Goal: Task Accomplishment & Management: Use online tool/utility

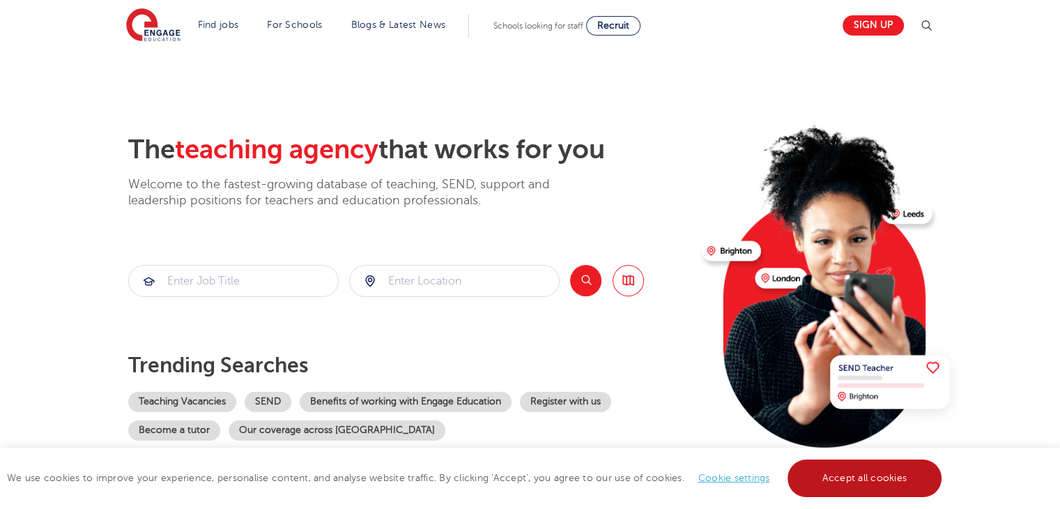
drag, startPoint x: 881, startPoint y: 478, endPoint x: 853, endPoint y: 464, distance: 30.2
click at [878, 478] on link "Accept all cookies" at bounding box center [865, 478] width 155 height 38
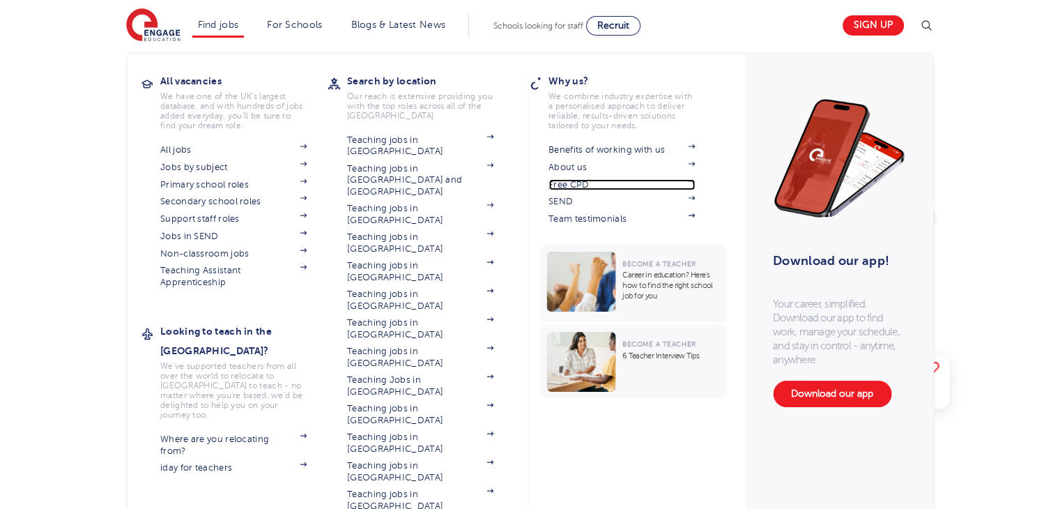
click at [591, 182] on link "Free CPD" at bounding box center [622, 184] width 146 height 11
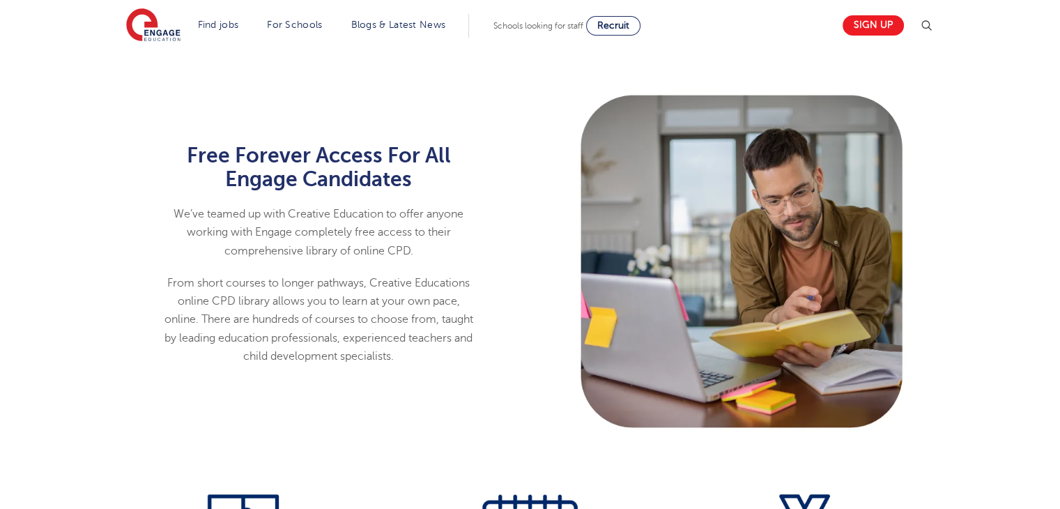
scroll to position [837, 0]
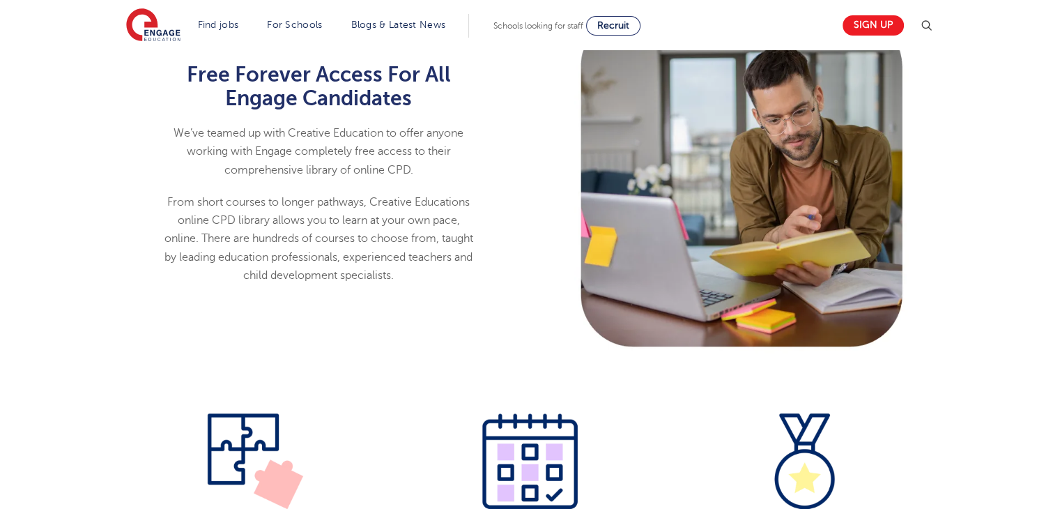
click at [401, 169] on p "We’ve teamed up with Creative Education to offer anyone working with Engage com…" at bounding box center [318, 151] width 311 height 55
click at [109, 284] on div "Free Forever Access For All Engage Candidates We’ve teamed up with Creative Edu…" at bounding box center [318, 180] width 423 height 349
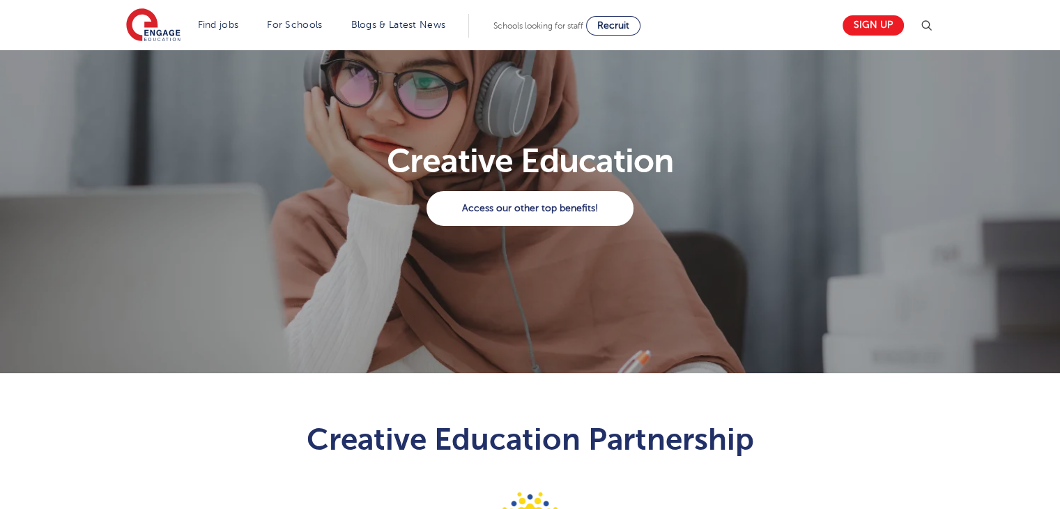
scroll to position [0, 0]
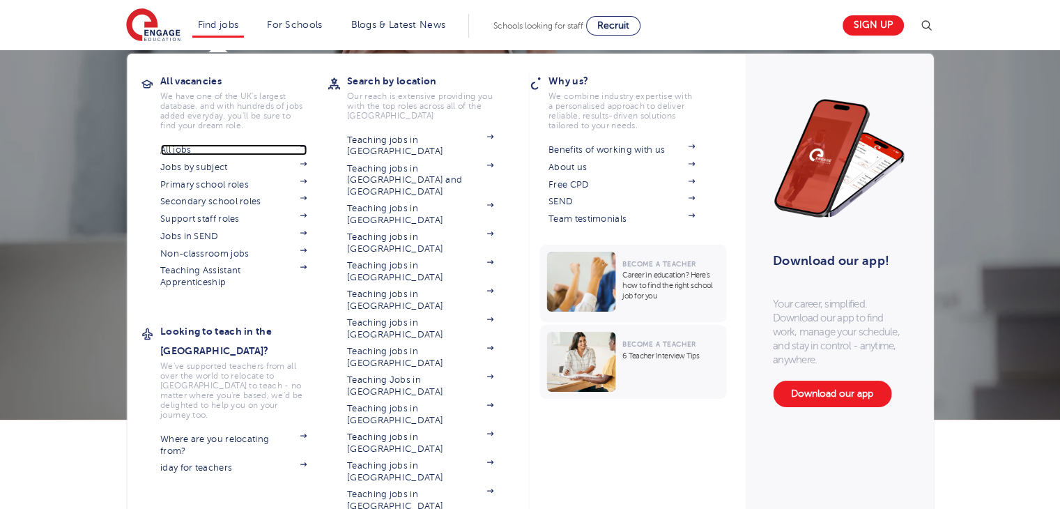
click at [201, 154] on link "All jobs" at bounding box center [233, 149] width 146 height 11
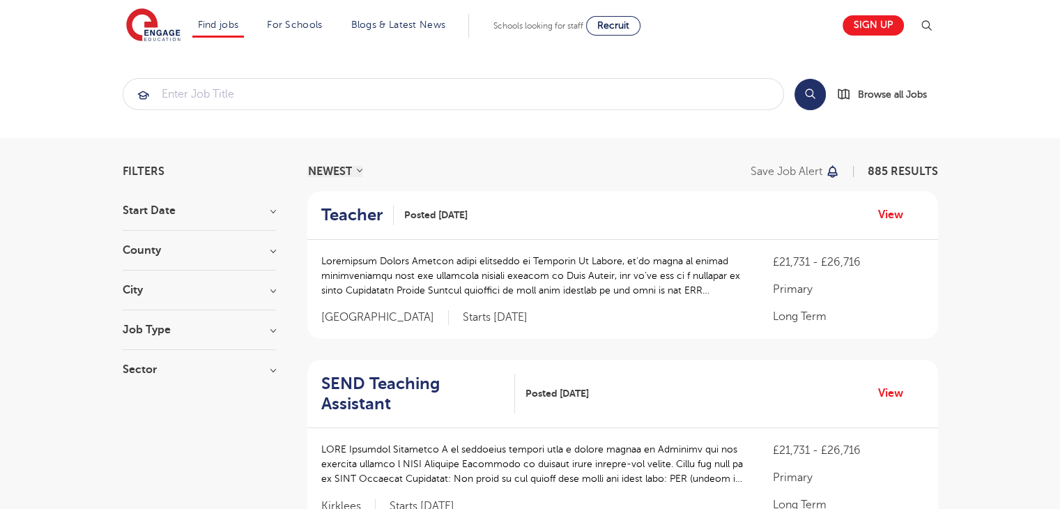
click at [142, 291] on h3 "City" at bounding box center [199, 289] width 153 height 11
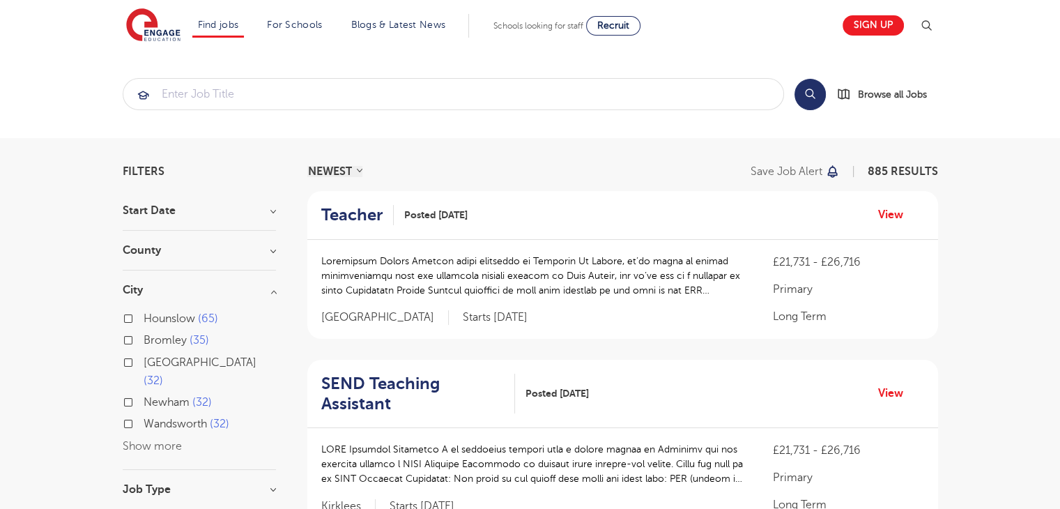
click at [144, 340] on label "Bromley 35" at bounding box center [177, 340] width 66 height 18
click at [144, 340] on input "Bromley 35" at bounding box center [148, 338] width 9 height 9
checkbox input "true"
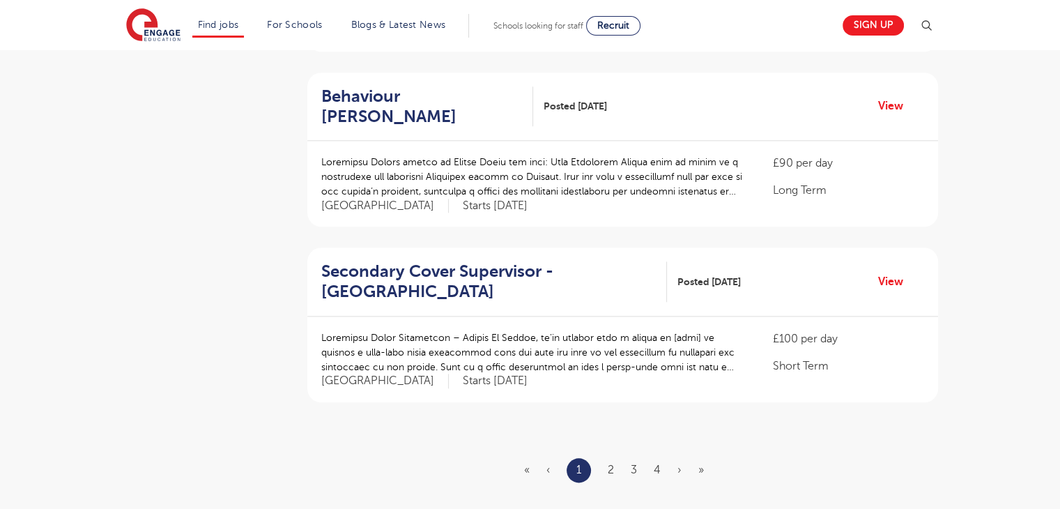
scroll to position [1673, 0]
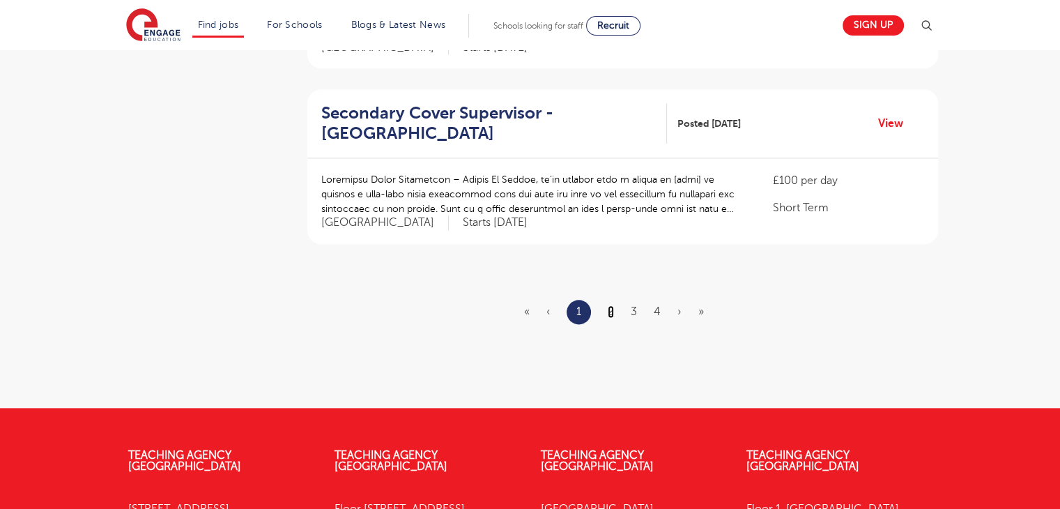
click at [610, 310] on link "2" at bounding box center [611, 311] width 6 height 13
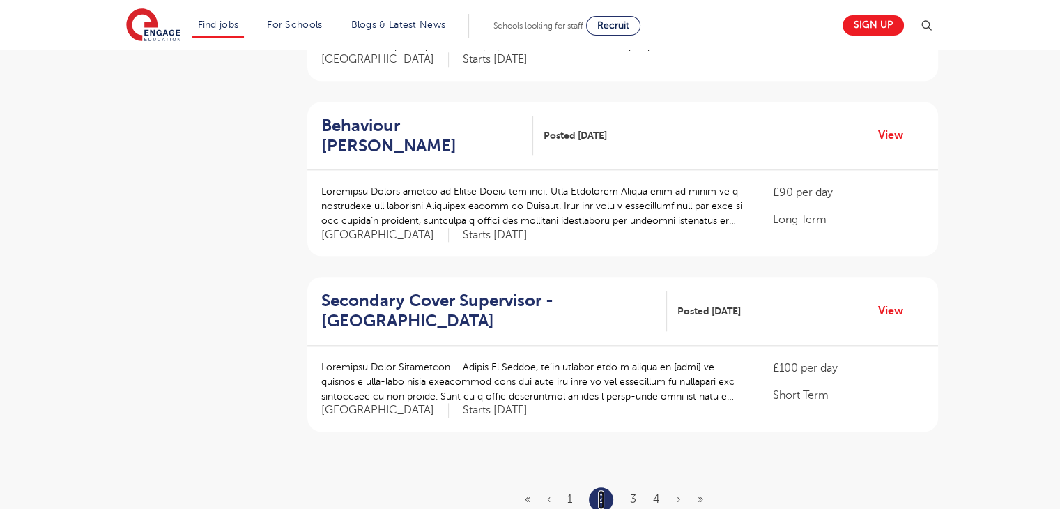
scroll to position [1673, 0]
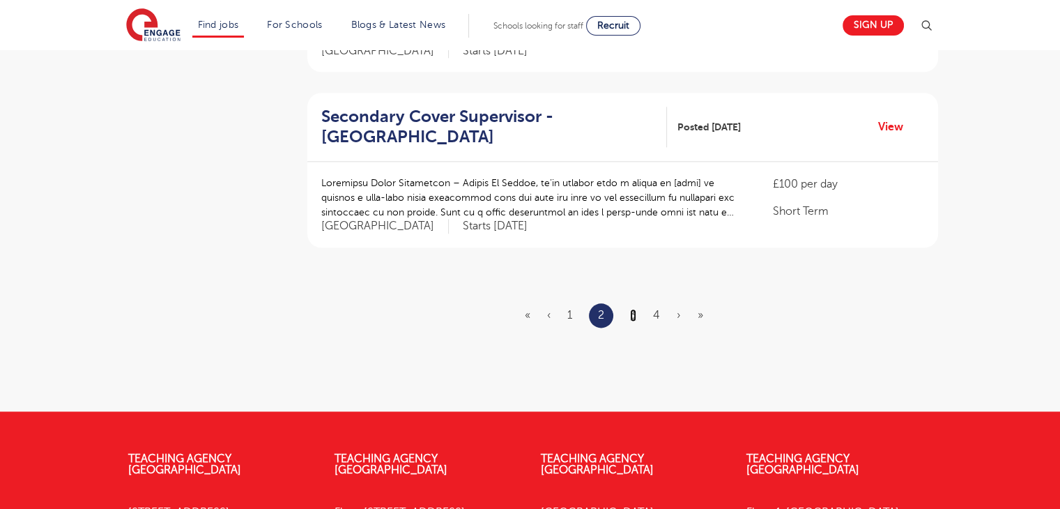
click at [632, 312] on link "3" at bounding box center [633, 315] width 6 height 13
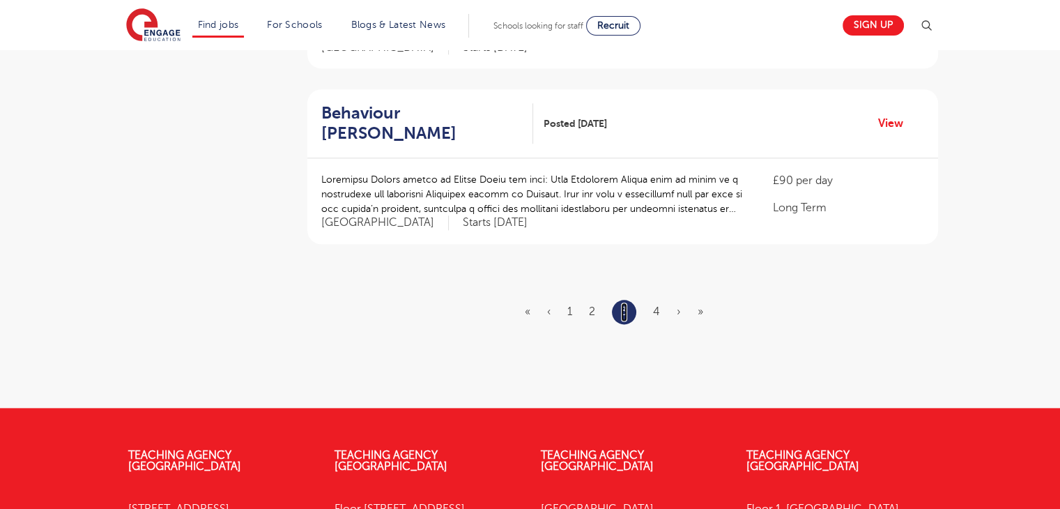
scroll to position [0, 0]
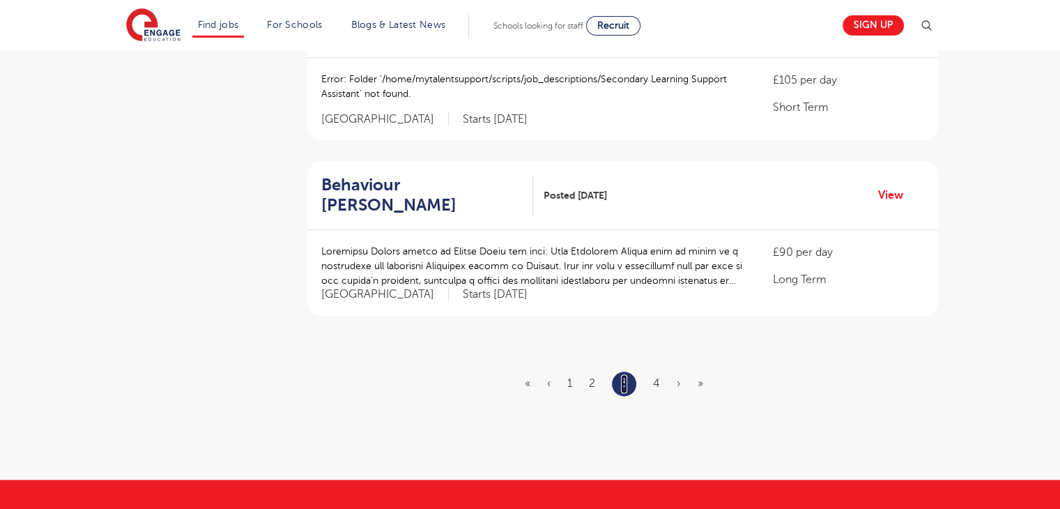
scroll to position [1603, 0]
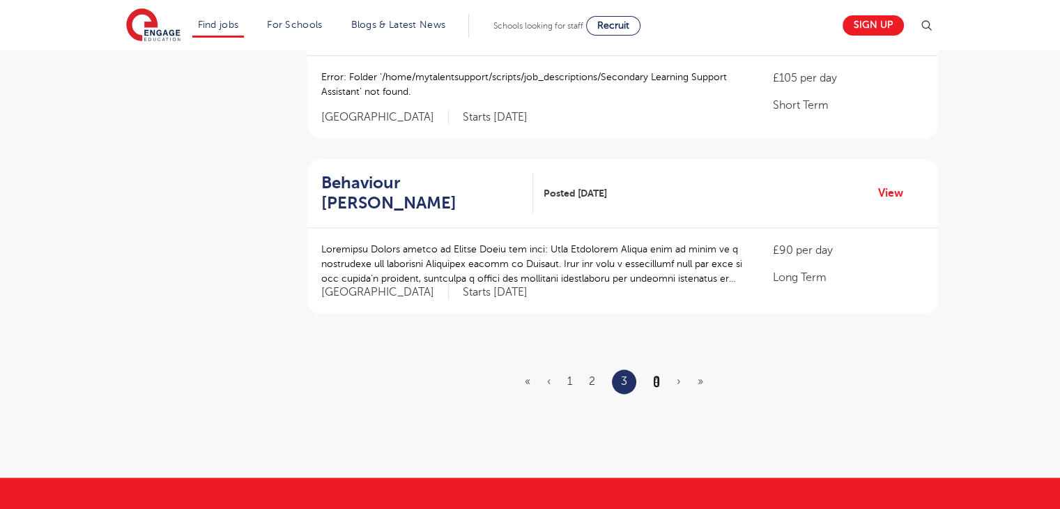
click at [656, 377] on link "4" at bounding box center [656, 381] width 7 height 13
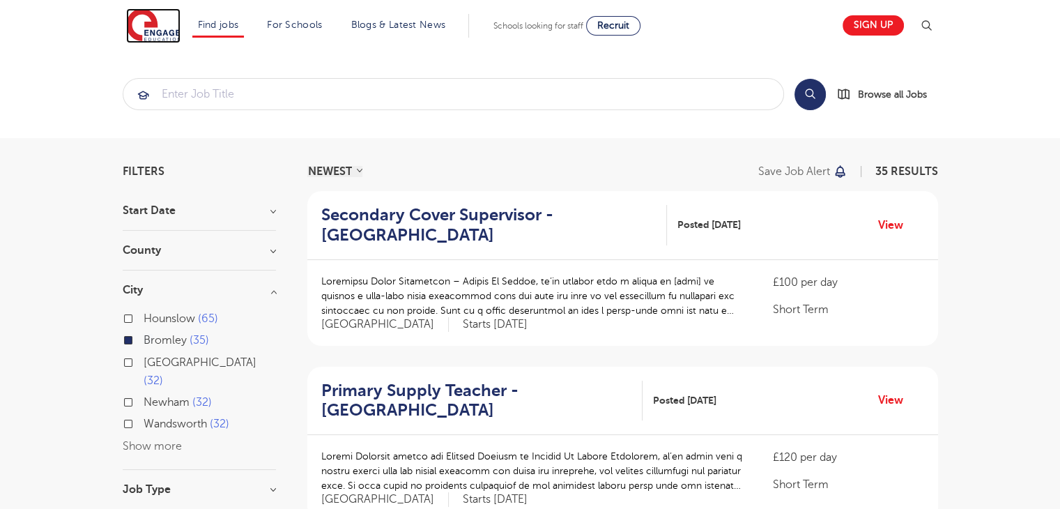
click at [162, 29] on img at bounding box center [153, 25] width 54 height 35
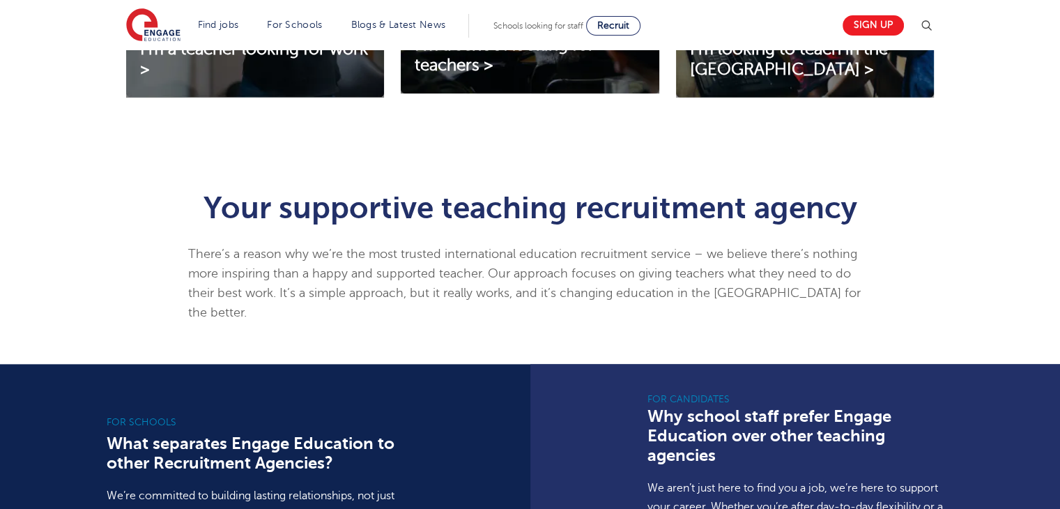
scroll to position [488, 0]
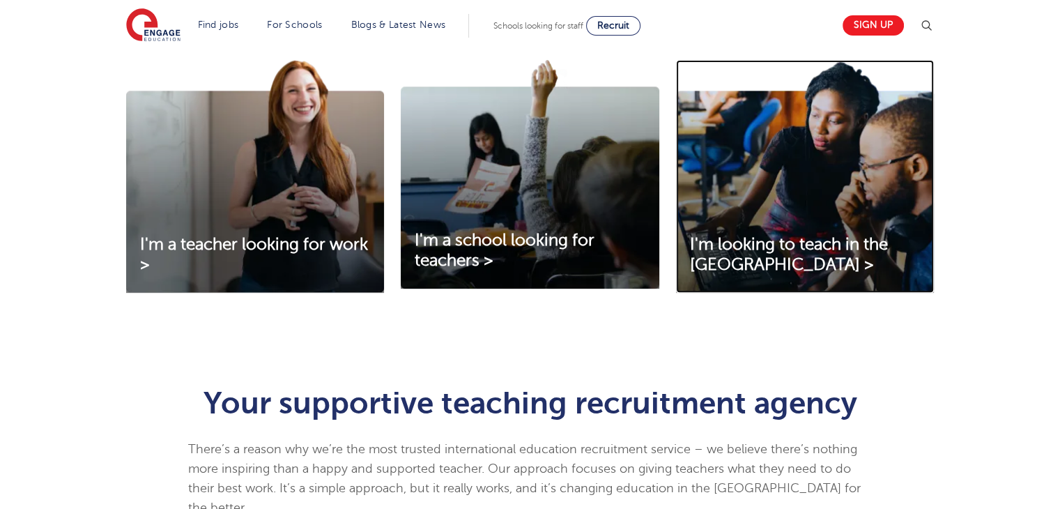
click at [770, 221] on img at bounding box center [805, 176] width 258 height 233
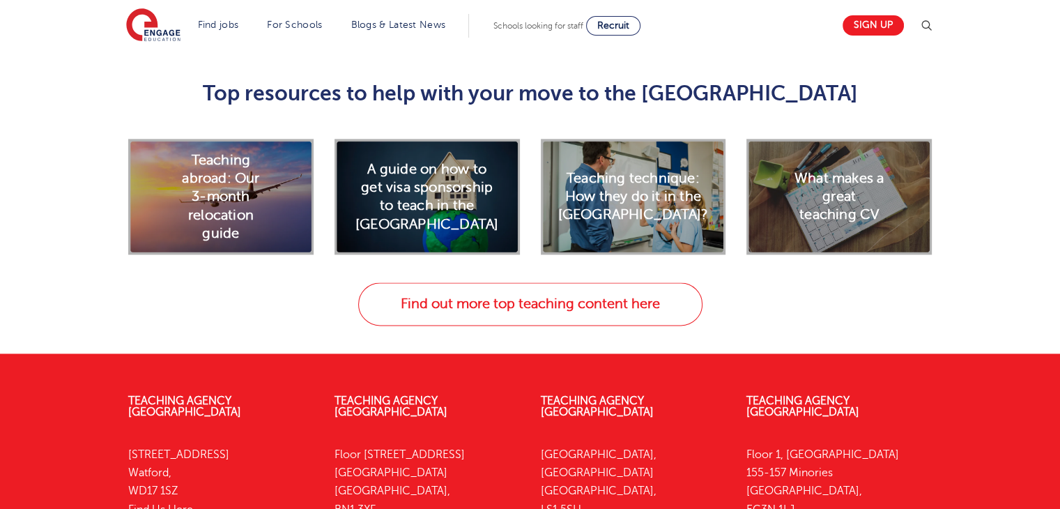
scroll to position [1813, 0]
